Goal: Communication & Community: Participate in discussion

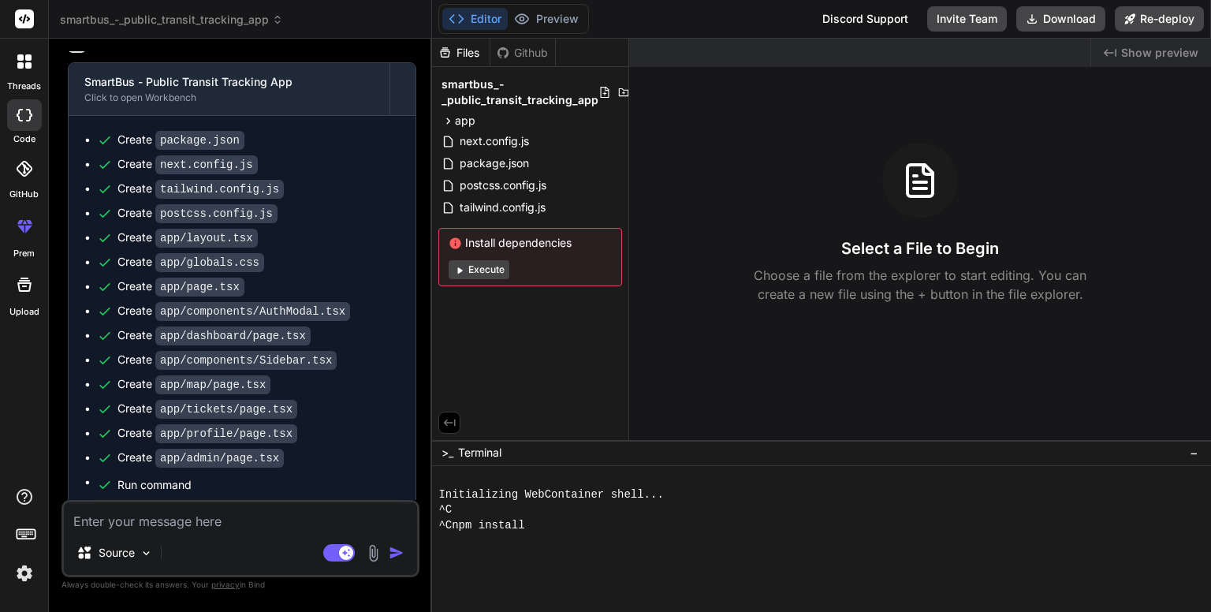
scroll to position [3534, 0]
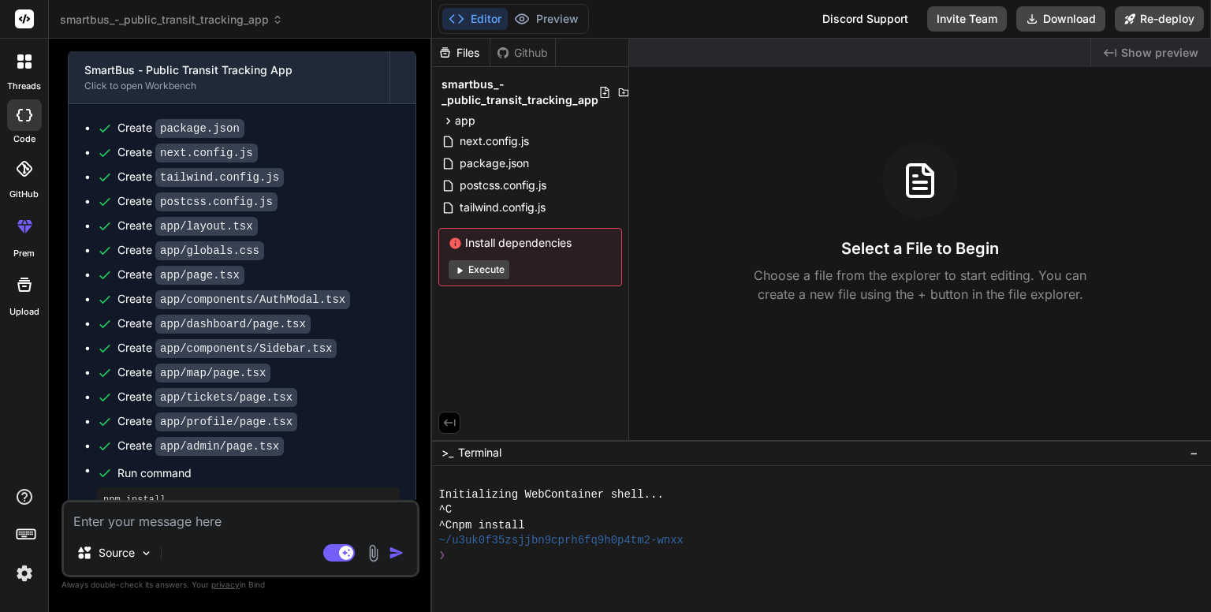
click at [491, 272] on button "Execute" at bounding box center [479, 269] width 61 height 19
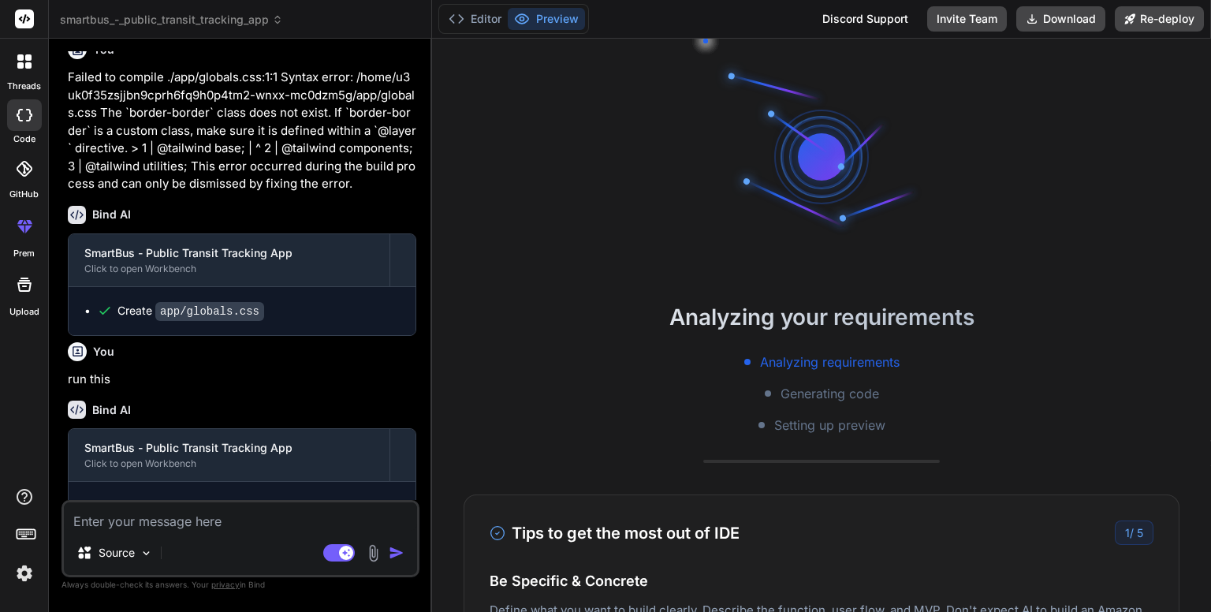
scroll to position [4146, 0]
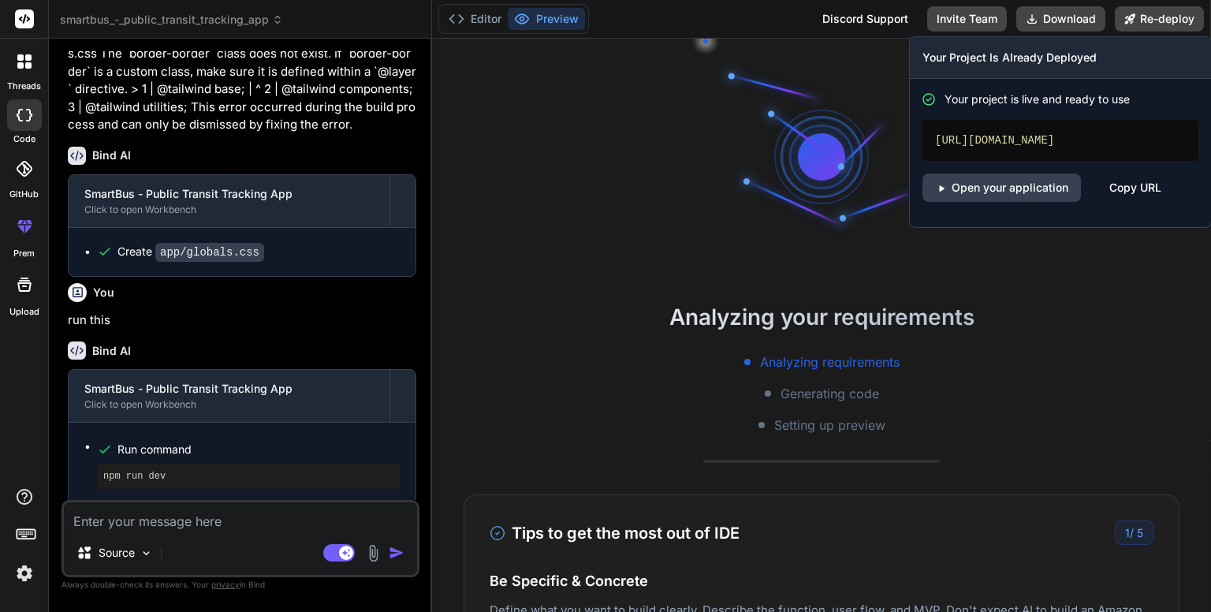
click at [1119, 199] on div "Copy URL" at bounding box center [1135, 187] width 52 height 28
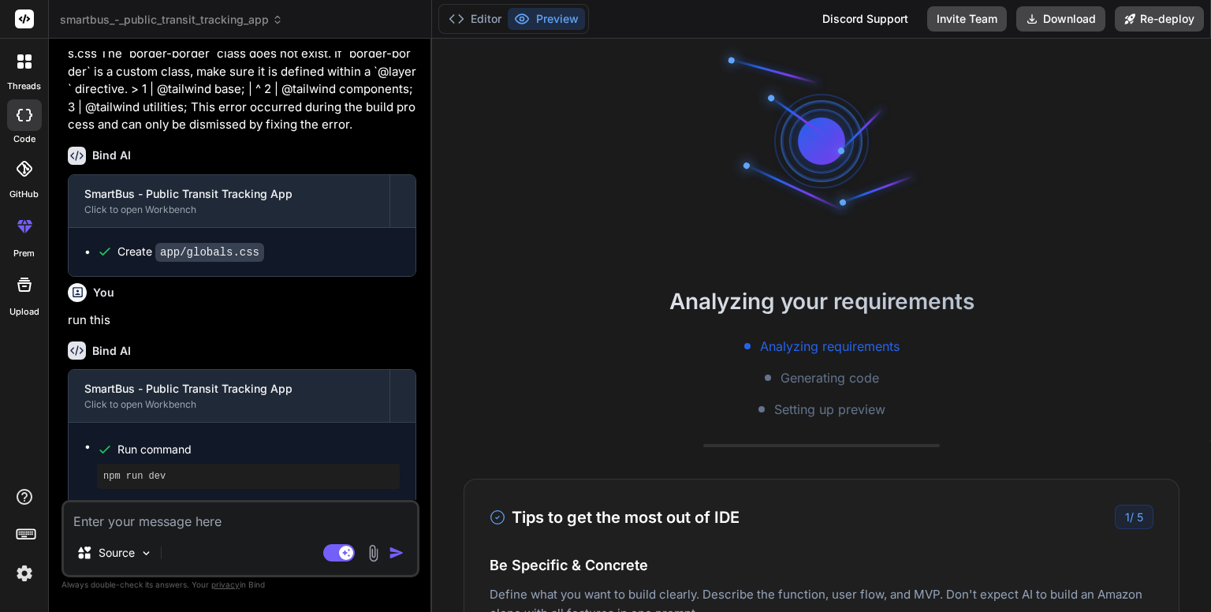
scroll to position [0, 0]
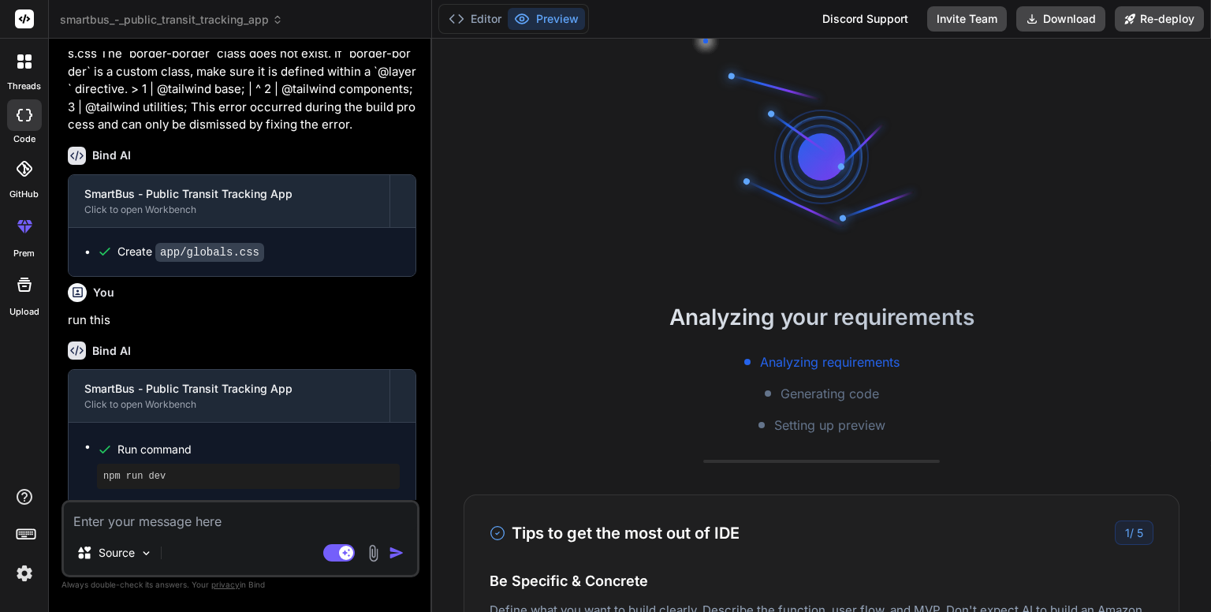
click at [245, 512] on textarea at bounding box center [240, 516] width 353 height 28
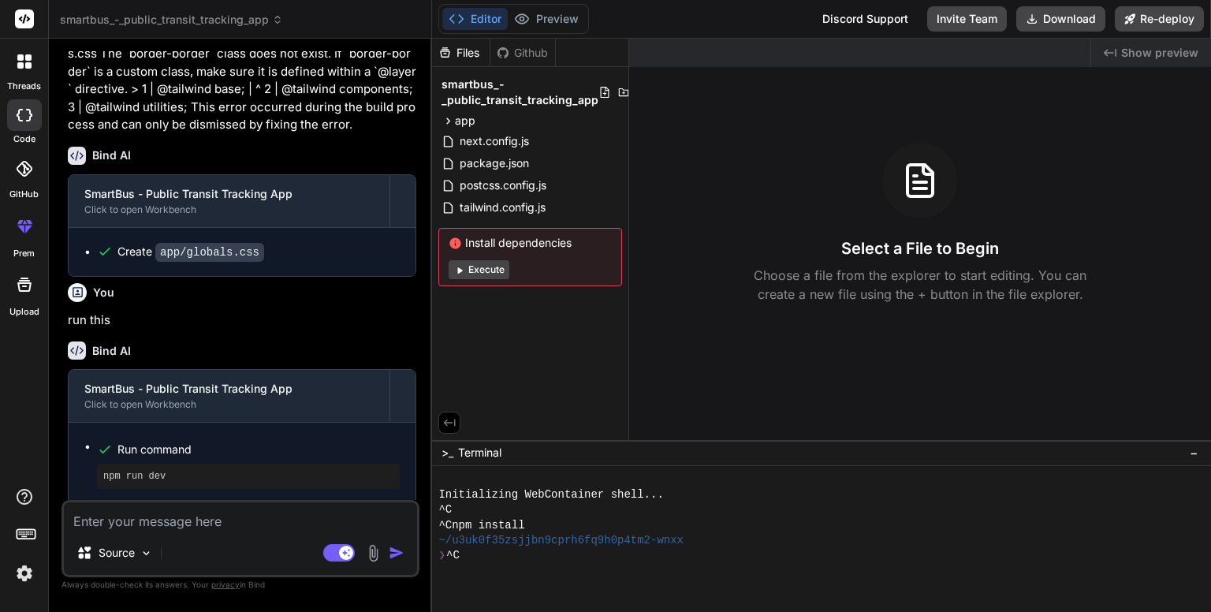
click at [486, 272] on button "Execute" at bounding box center [479, 269] width 61 height 19
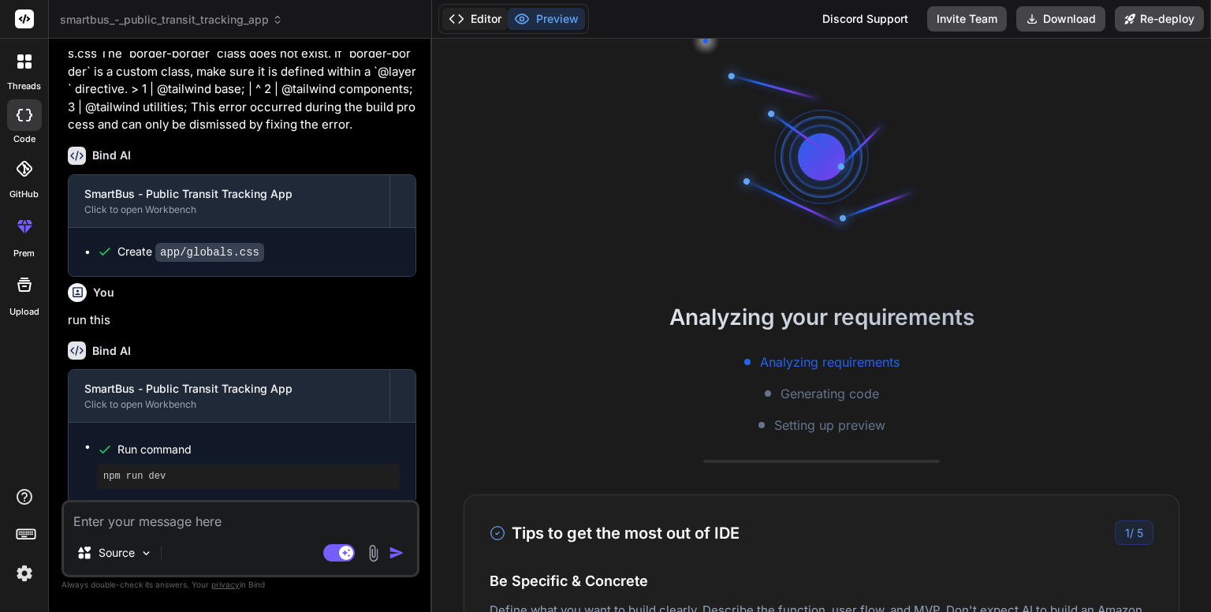
click at [494, 21] on button "Editor" at bounding box center [474, 19] width 65 height 22
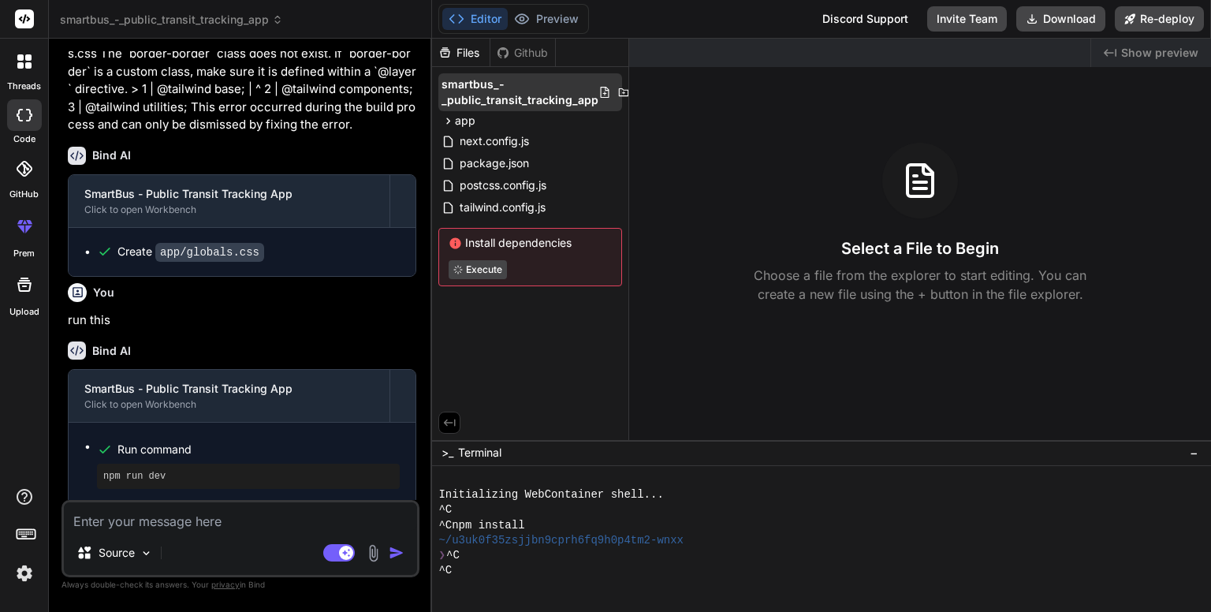
click at [502, 95] on span "smartbus_-_public_transit_tracking_app" at bounding box center [519, 92] width 157 height 32
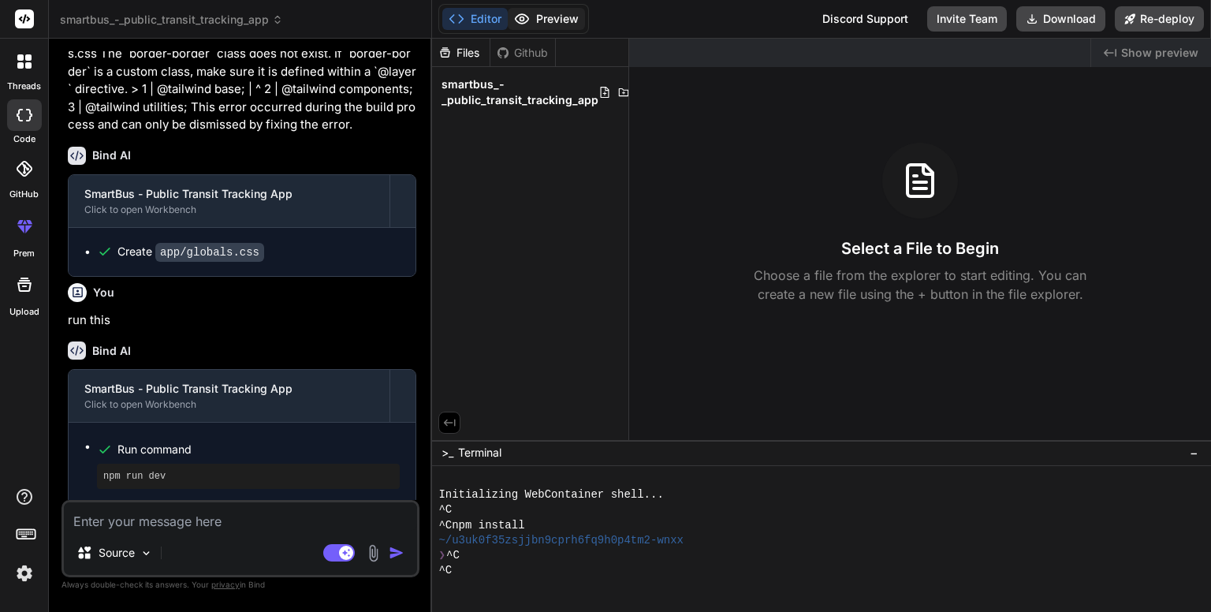
click at [560, 16] on button "Preview" at bounding box center [546, 19] width 77 height 22
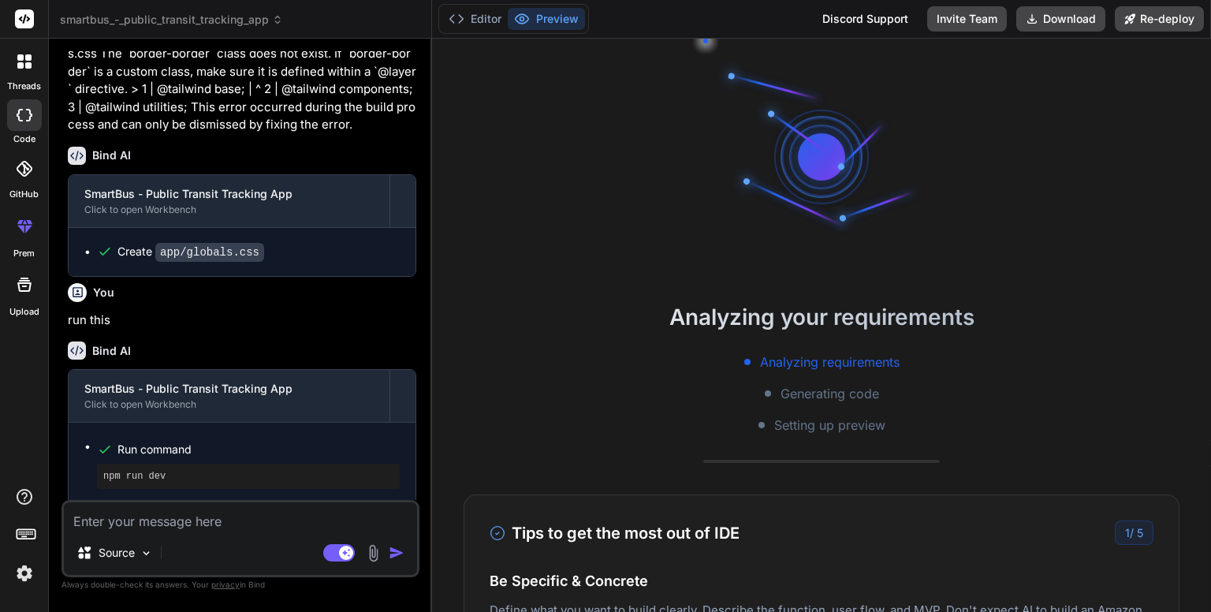
click at [174, 527] on textarea at bounding box center [240, 516] width 353 height 28
click at [24, 29] on div at bounding box center [24, 19] width 48 height 39
click at [21, 19] on rect at bounding box center [24, 18] width 19 height 19
click at [20, 73] on div at bounding box center [24, 61] width 33 height 33
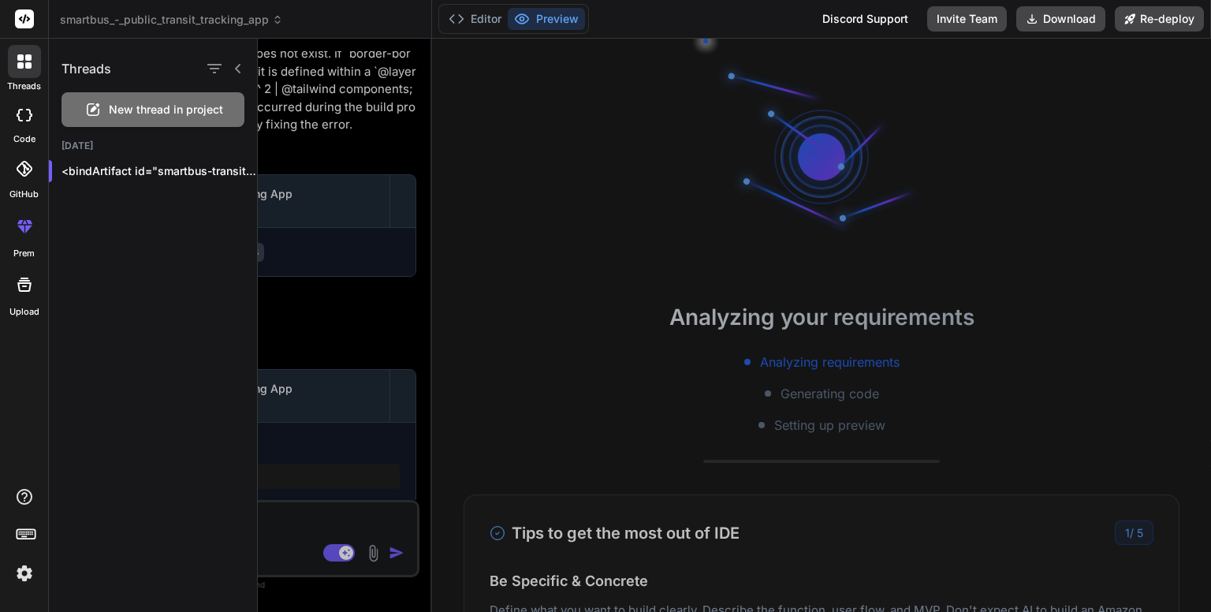
click at [123, 110] on span "New thread in project" at bounding box center [166, 110] width 114 height 16
type textarea "x"
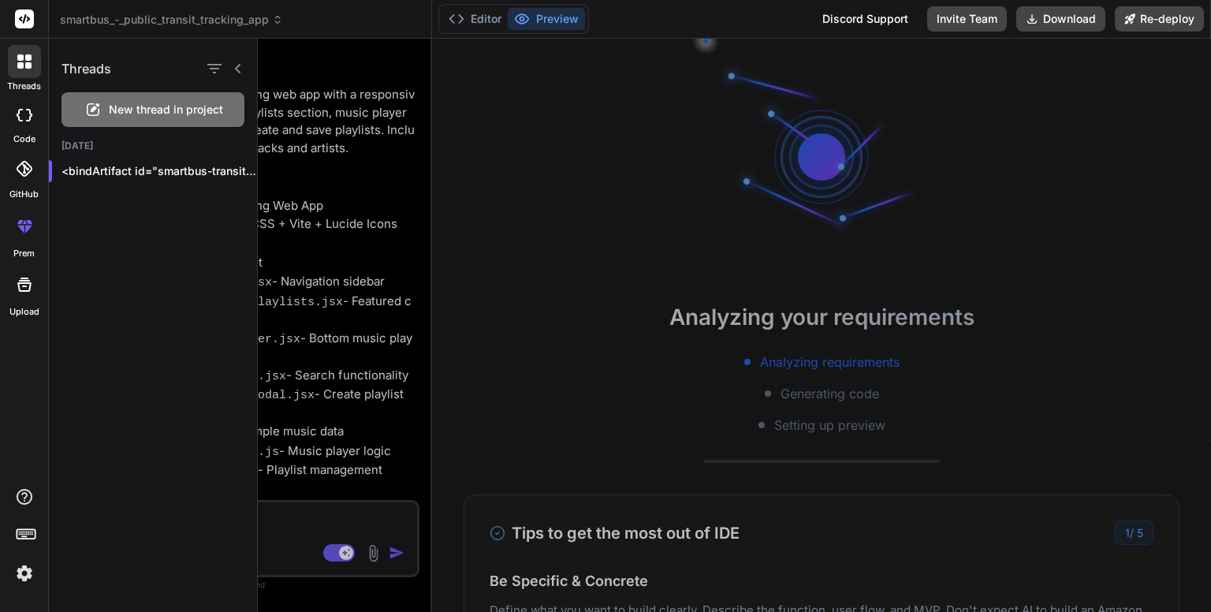
scroll to position [15, 0]
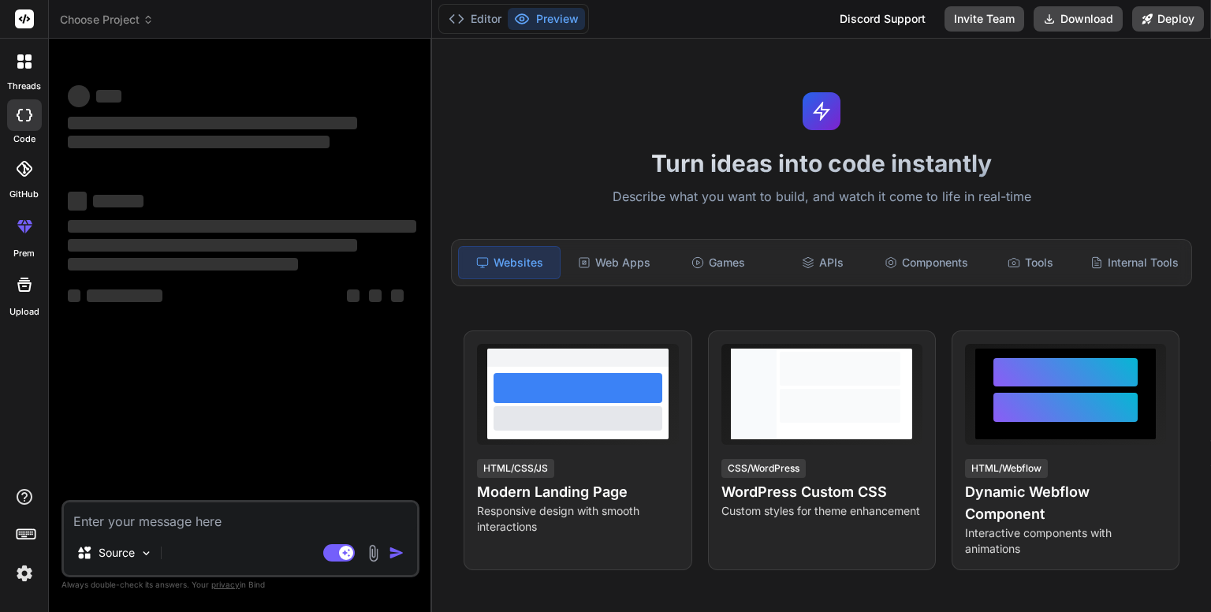
click at [189, 518] on textarea at bounding box center [240, 516] width 353 height 28
paste textarea "A smart, real-world bus-ticketing flow for [GEOGRAPHIC_DATA]: users pick a rout…"
type textarea "A smart, real-world bus-ticketing flow for [GEOGRAPHIC_DATA]: users pick a rout…"
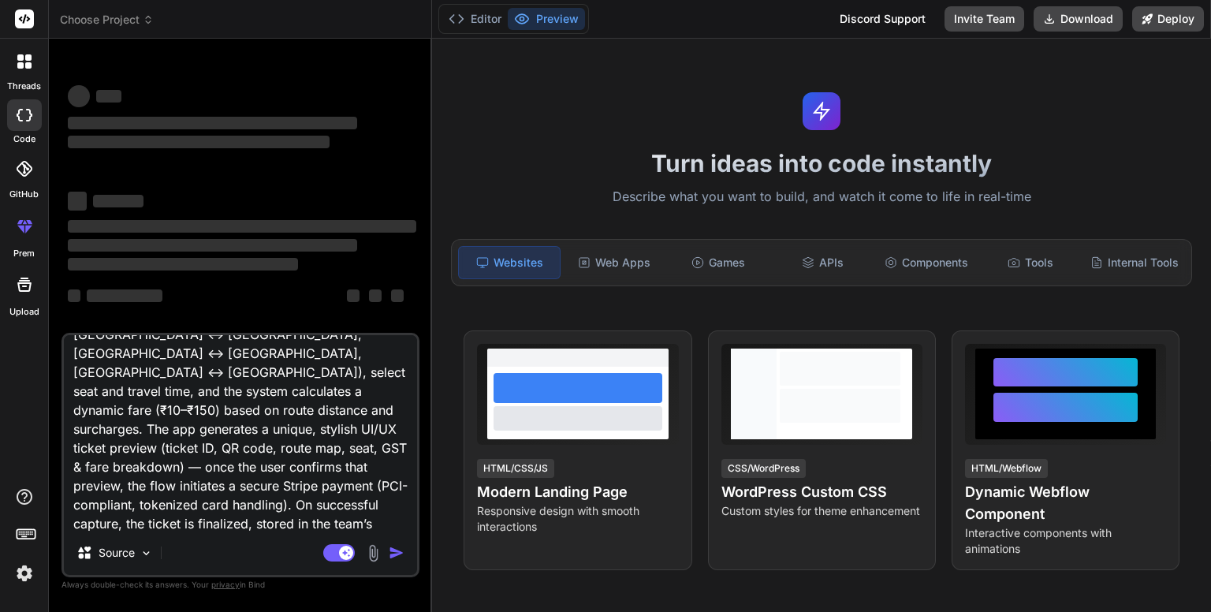
type textarea "x"
type textarea "A smart, real-world bus-ticketing flow for [GEOGRAPHIC_DATA]: users pick a rout…"
type textarea "x"
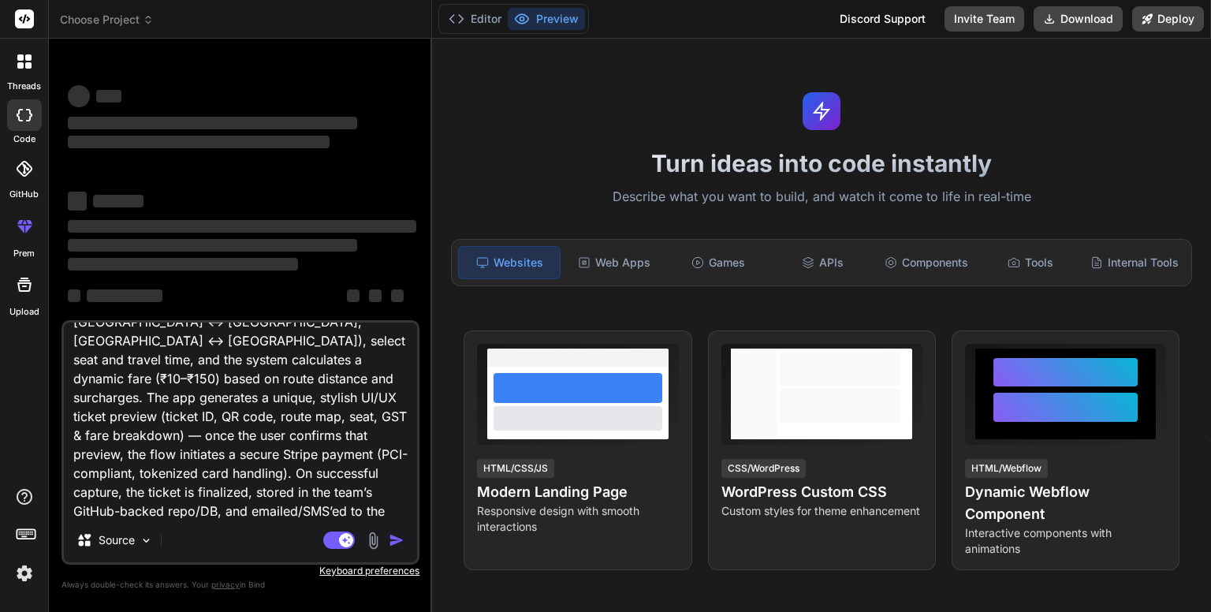
type textarea "A smart, real-world bus-ticketing flow for [GEOGRAPHIC_DATA]: users pick a rout…"
type textarea "x"
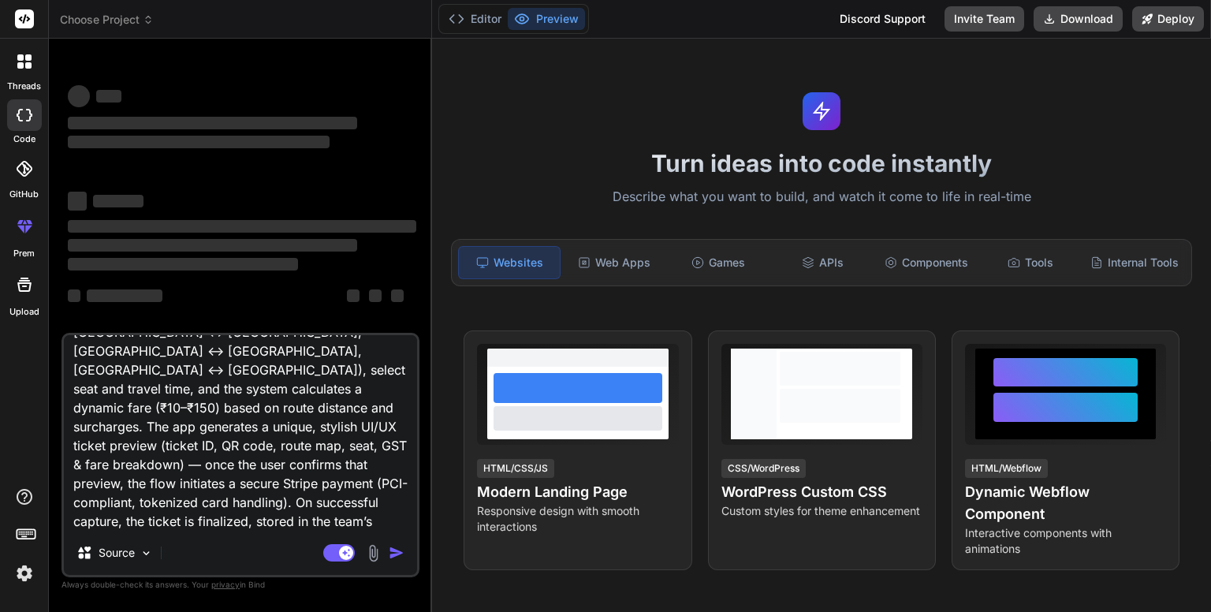
type textarea "A smart, real-world bus-ticketing flow for [GEOGRAPHIC_DATA]: users pick a rout…"
click at [141, 553] on img at bounding box center [146, 552] width 13 height 13
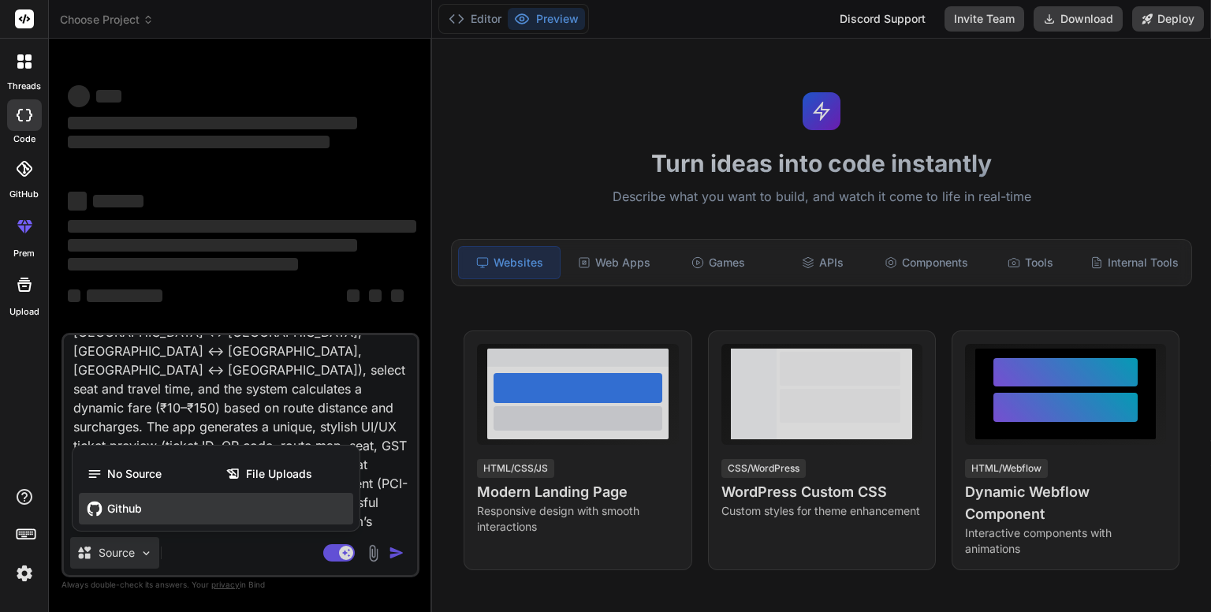
click at [174, 501] on div "Github" at bounding box center [216, 509] width 274 height 32
type textarea "x"
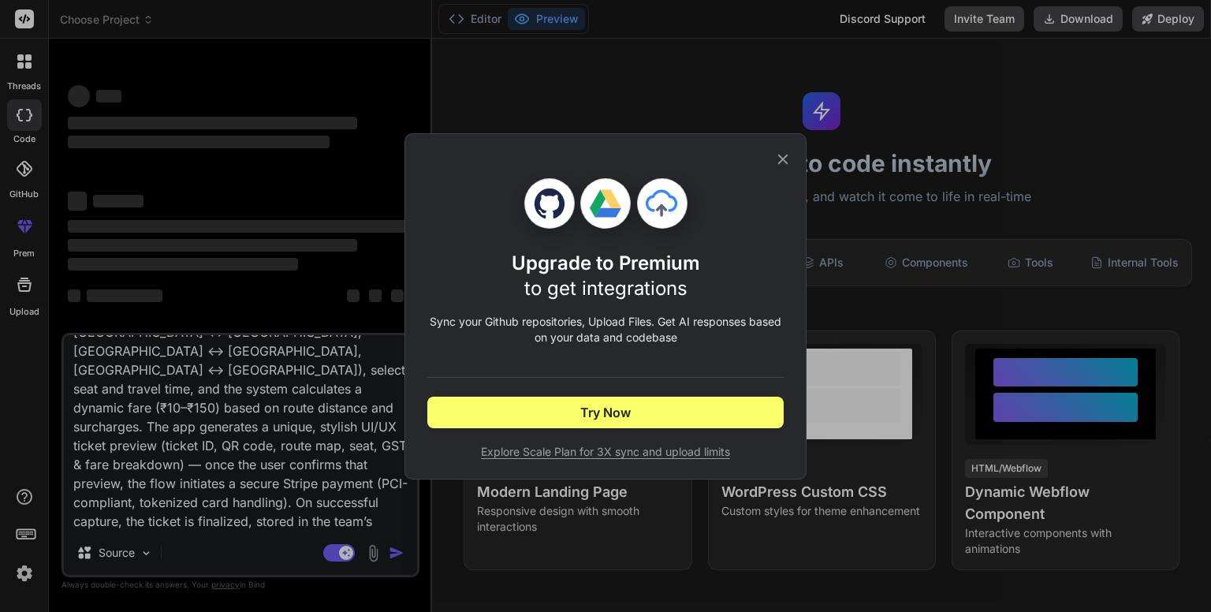
click at [783, 152] on icon at bounding box center [782, 159] width 17 height 17
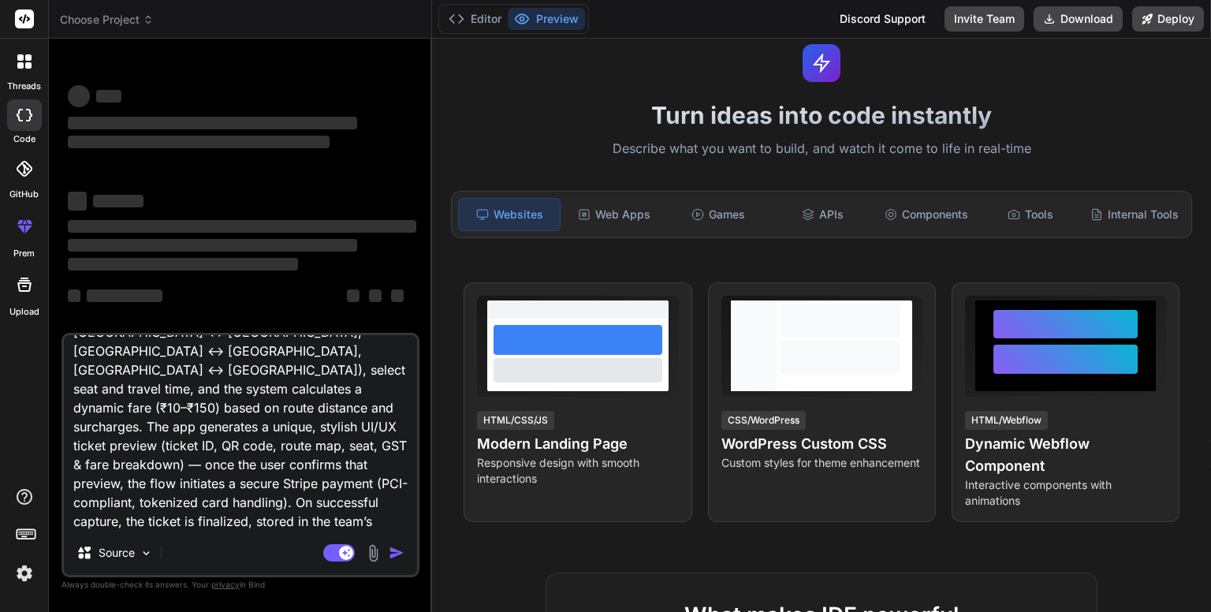
scroll to position [0, 0]
